Goal: Information Seeking & Learning: Learn about a topic

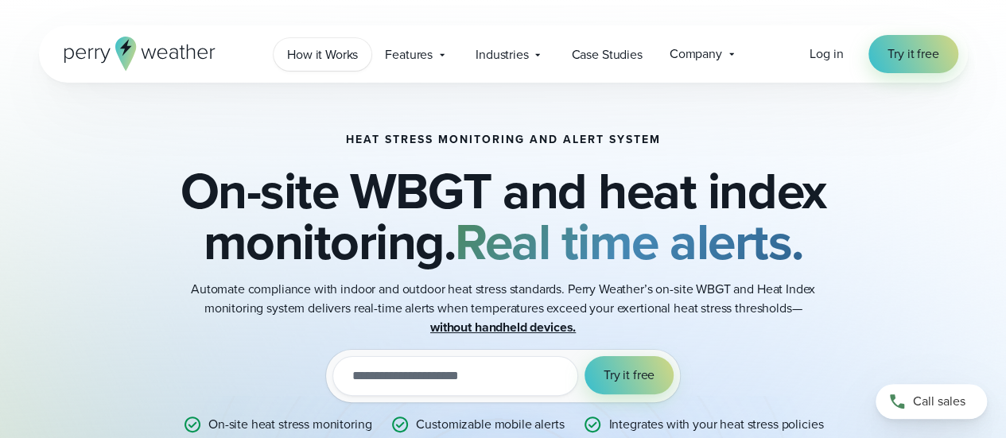
click at [340, 58] on span "How it Works" at bounding box center [322, 54] width 71 height 19
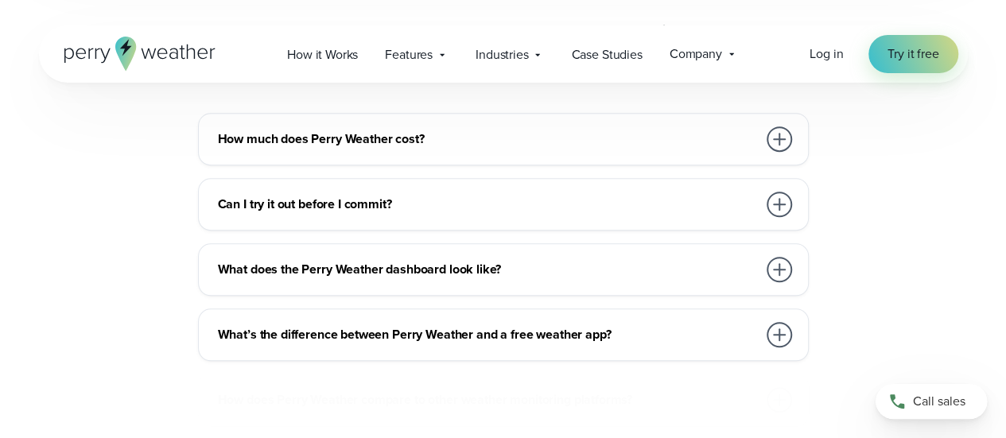
scroll to position [3578, 0]
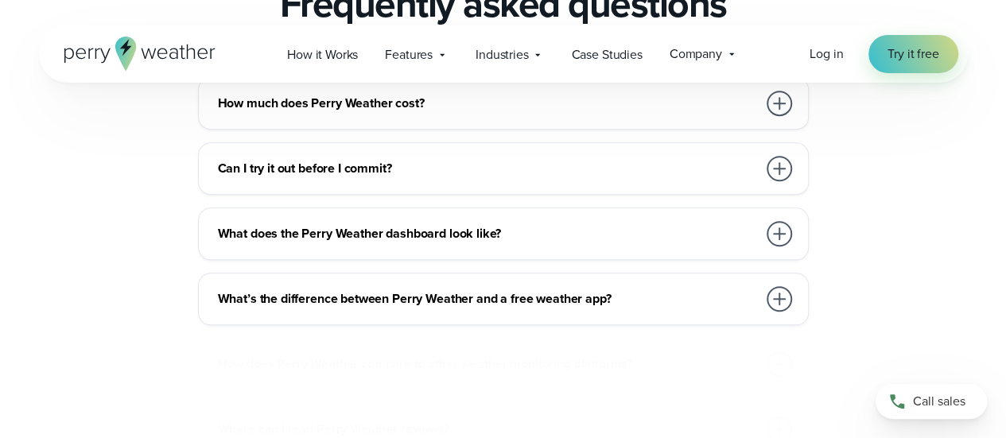
click at [401, 113] on h3 "How much does Perry Weather cost?" at bounding box center [487, 103] width 539 height 19
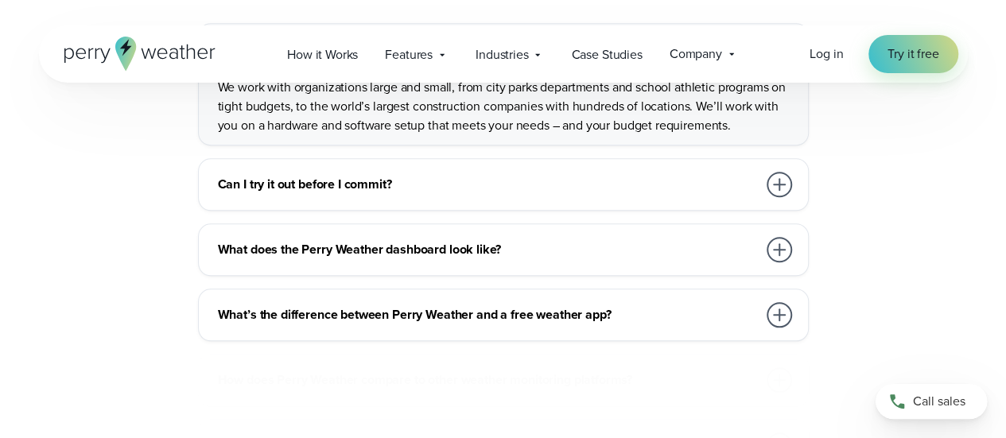
scroll to position [3657, 0]
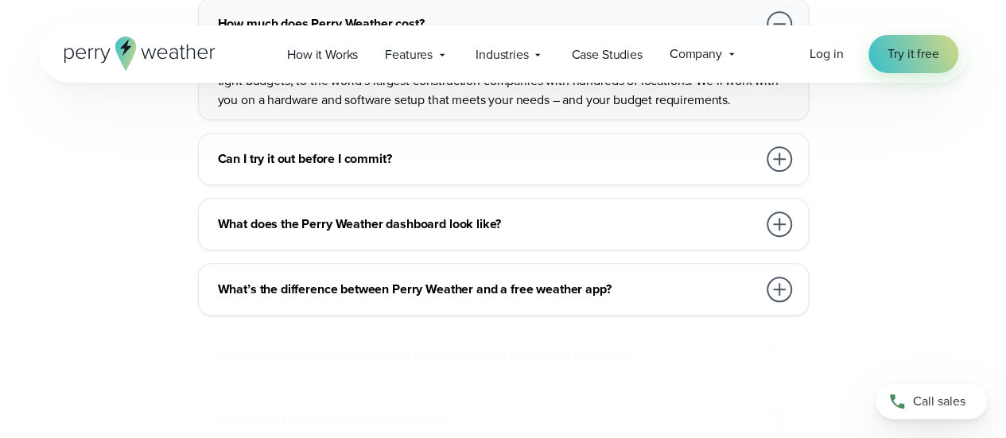
click at [770, 172] on div at bounding box center [778, 158] width 25 height 25
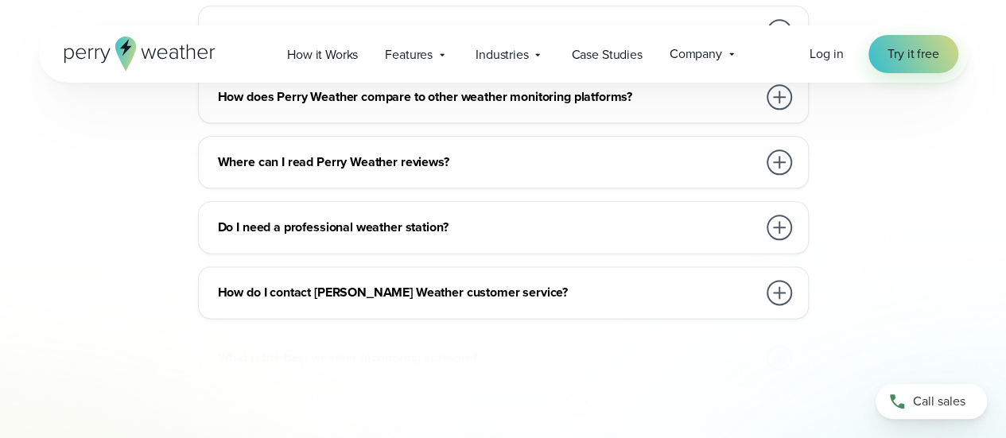
scroll to position [3816, 0]
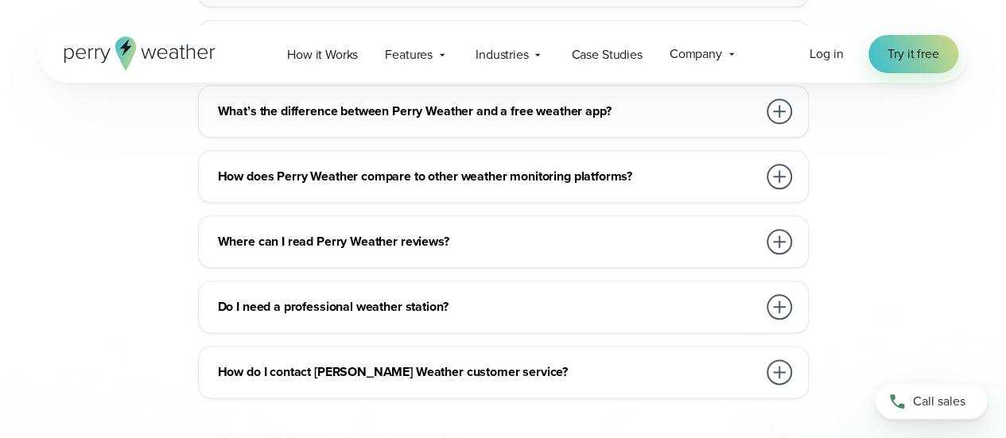
click at [668, 56] on h3 "What does the Perry Weather dashboard look like?" at bounding box center [487, 46] width 539 height 19
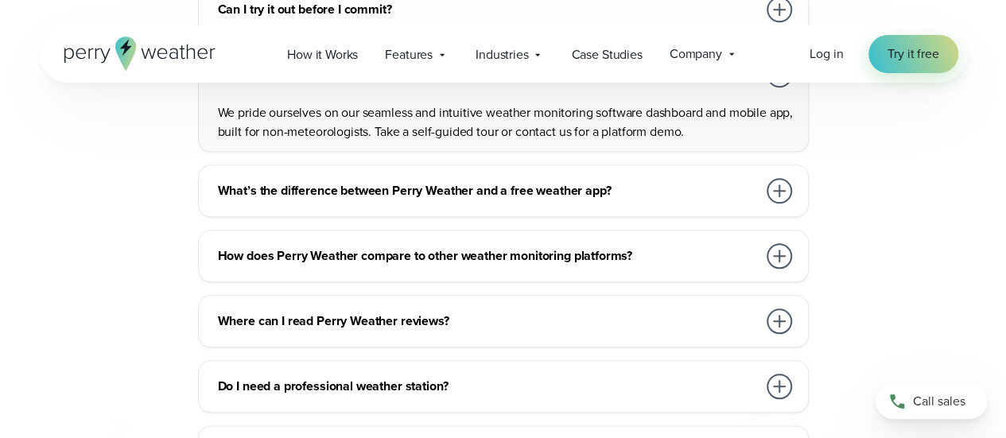
drag, startPoint x: 774, startPoint y: 213, endPoint x: 685, endPoint y: 241, distance: 93.3
click at [770, 87] on div at bounding box center [778, 74] width 25 height 25
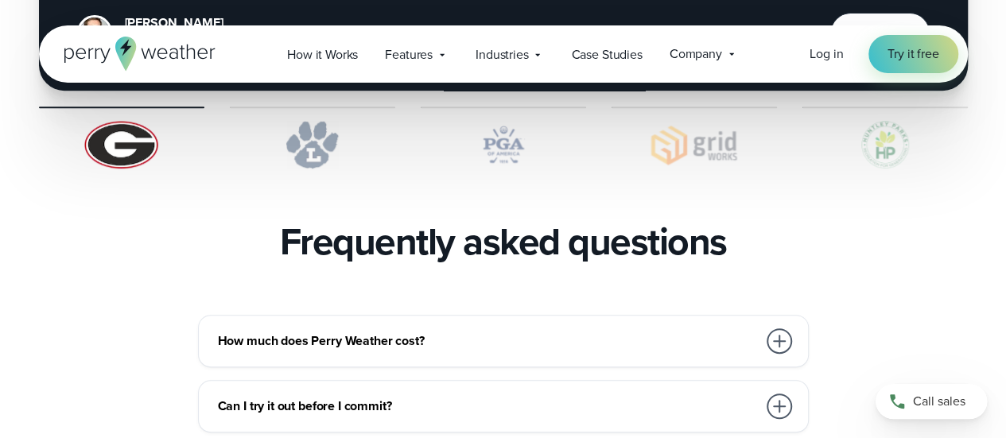
scroll to position [3339, 0]
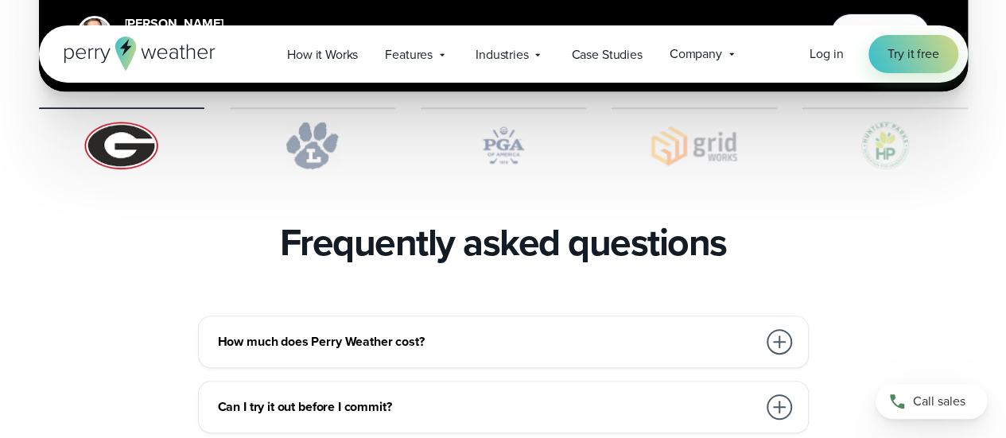
click at [99, 55] on icon at bounding box center [139, 54] width 151 height 34
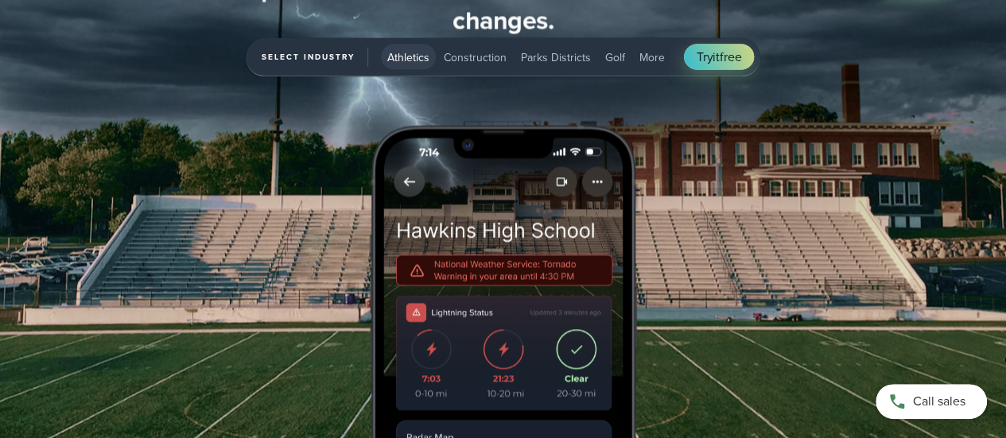
scroll to position [1670, 0]
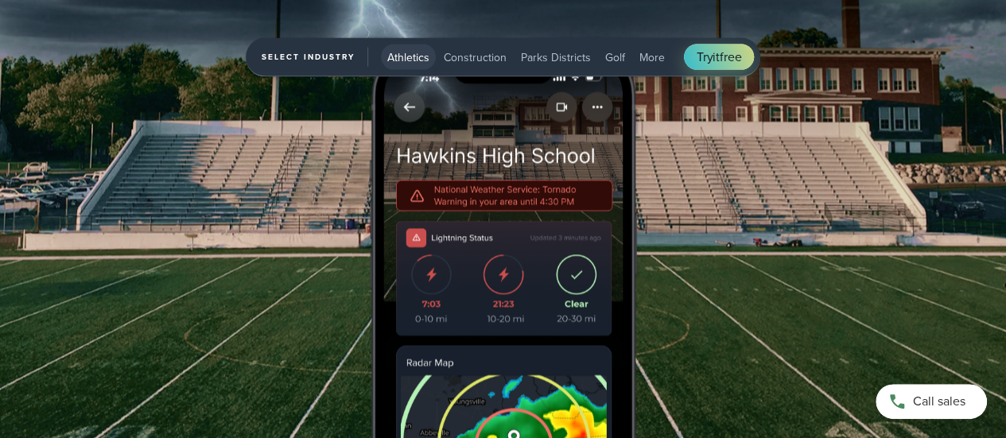
click at [399, 53] on span "Athletics" at bounding box center [408, 57] width 42 height 17
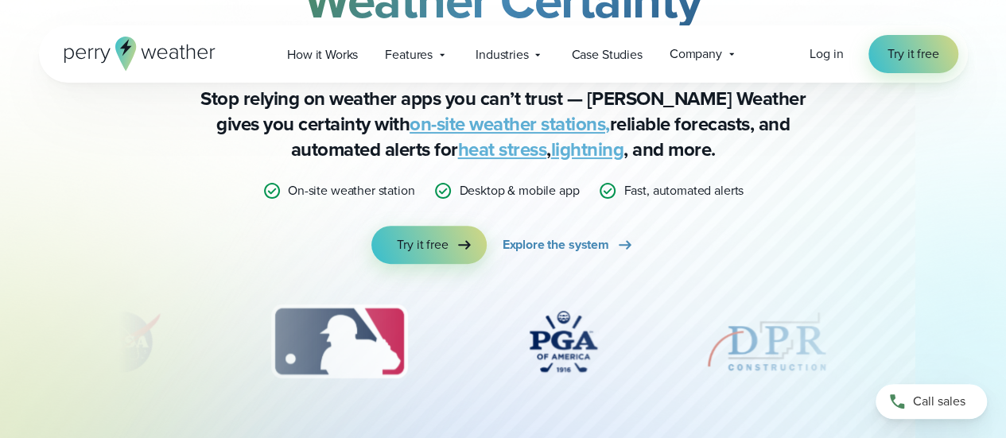
scroll to position [0, 0]
